Goal: Transaction & Acquisition: Purchase product/service

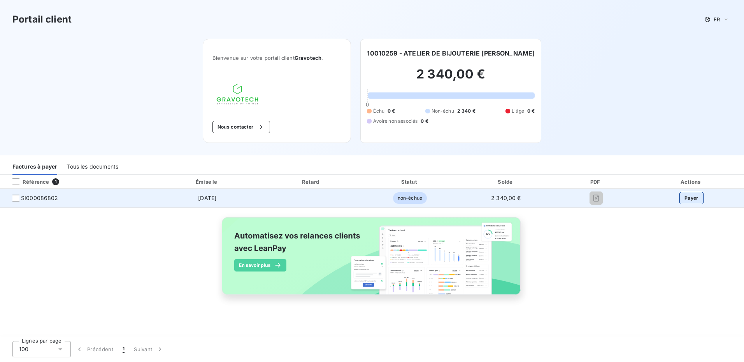
click at [695, 197] on button "Payer" at bounding box center [691, 198] width 24 height 12
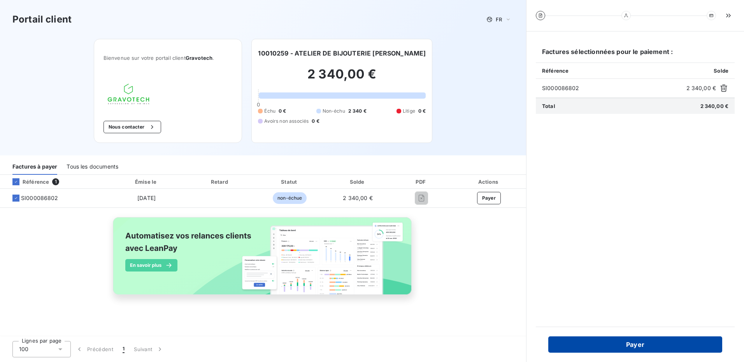
click at [635, 343] on button "Payer" at bounding box center [635, 345] width 174 height 16
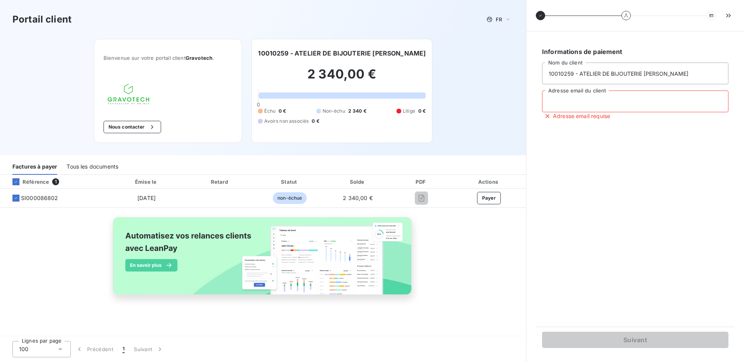
click at [601, 103] on input "Adresse email du client" at bounding box center [635, 102] width 186 height 22
type input "[EMAIL_ADDRESS][DOMAIN_NAME]"
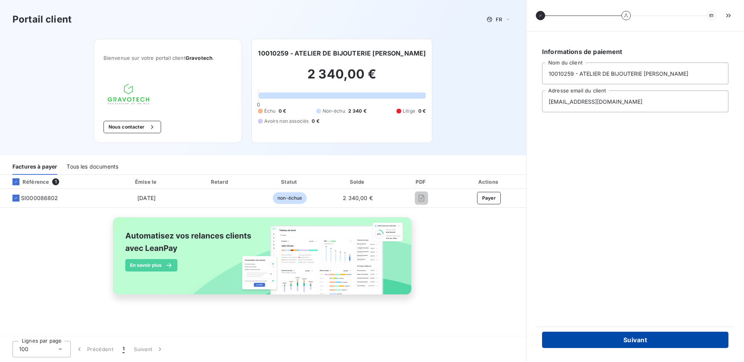
click at [618, 343] on button "Suivant" at bounding box center [635, 340] width 186 height 16
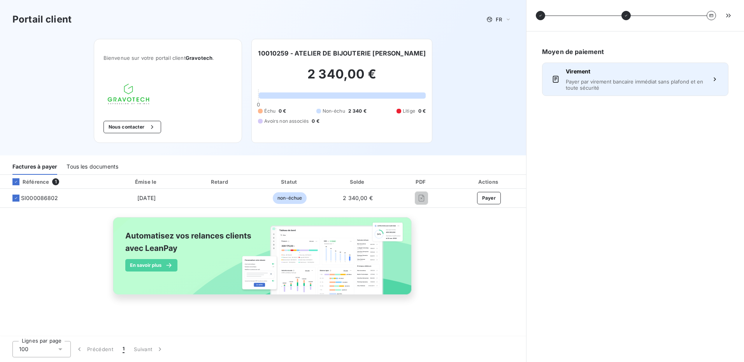
click at [621, 92] on button "Virement Payer par virement bancaire immédiat sans plafond et en toute sécurité" at bounding box center [635, 79] width 186 height 33
